Goal: Obtain resource: Obtain resource

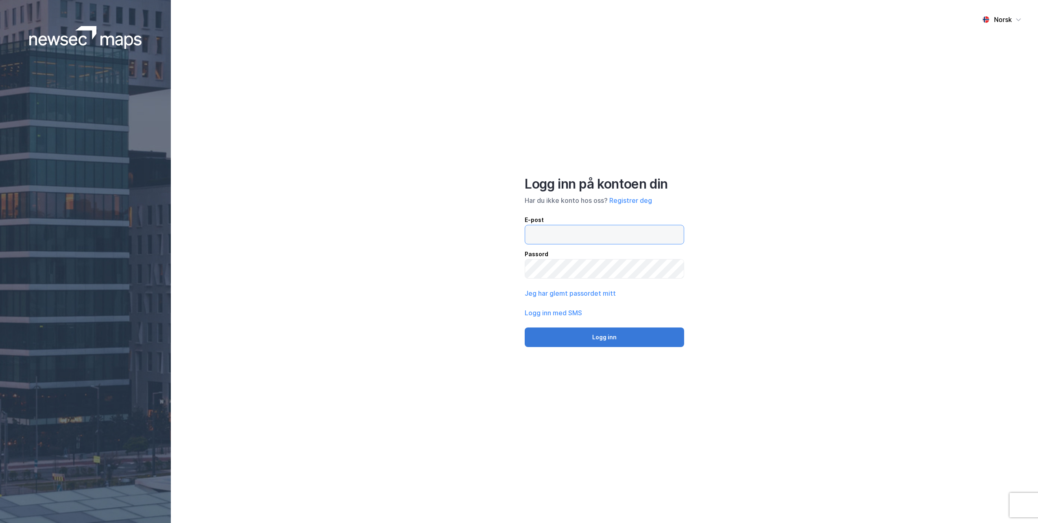
type input "[EMAIL_ADDRESS][DOMAIN_NAME]"
click at [610, 334] on button "Logg inn" at bounding box center [605, 337] width 160 height 20
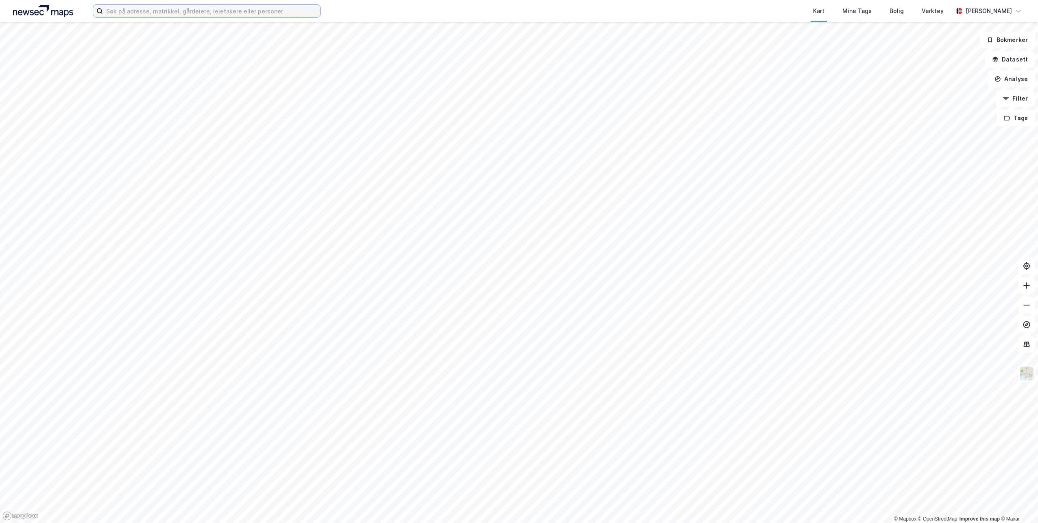
click at [261, 10] on input at bounding box center [211, 11] width 217 height 12
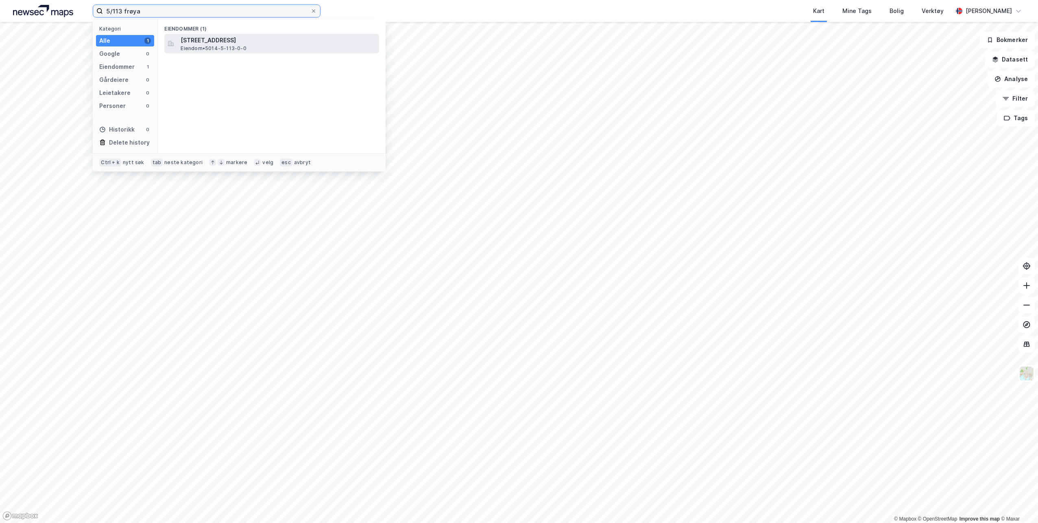
type input "5/113 frøya"
click at [229, 48] on span "Eiendom • 5014-5-113-0-0" at bounding box center [214, 48] width 66 height 7
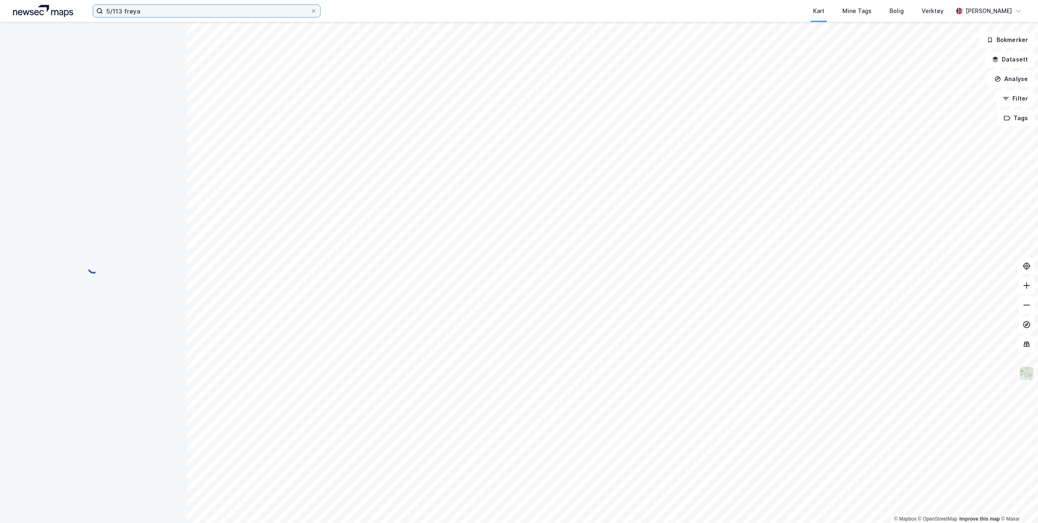
click at [147, 10] on input "5/113 frøya" at bounding box center [207, 11] width 208 height 12
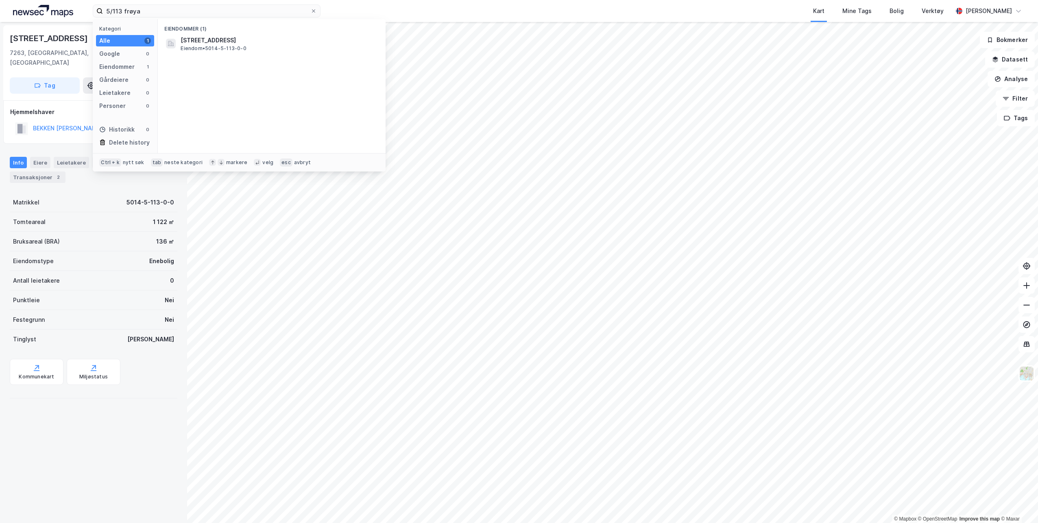
click at [90, 443] on div "[GEOGRAPHIC_DATA] 217 7263, [GEOGRAPHIC_DATA], [GEOGRAPHIC_DATA], 5/113 Tag Hje…" at bounding box center [93, 272] width 187 height 501
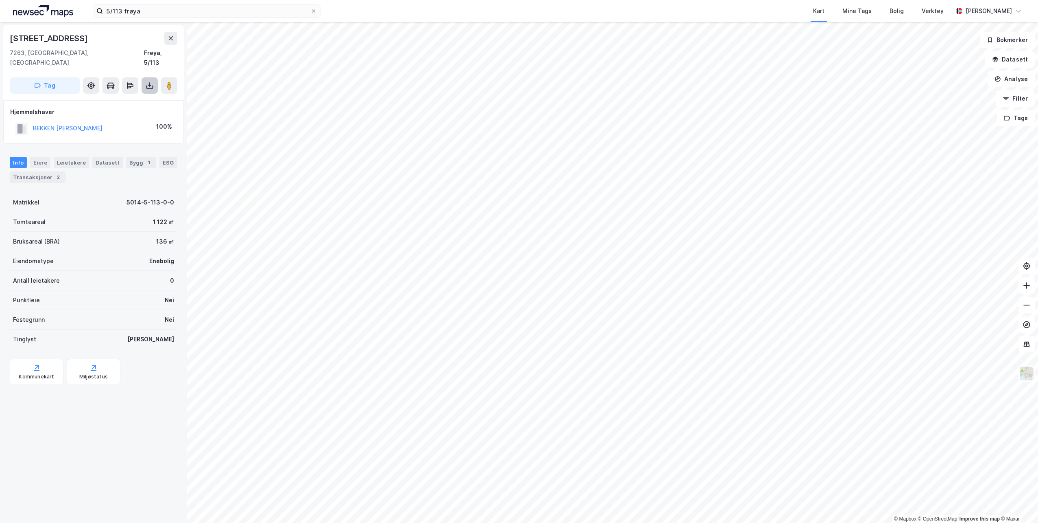
click at [151, 81] on icon at bounding box center [150, 85] width 8 height 8
click at [110, 98] on div "Last ned grunnbok" at bounding box center [109, 101] width 47 height 7
